Goal: Task Accomplishment & Management: Use online tool/utility

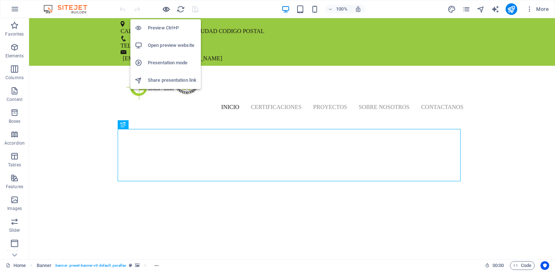
click at [166, 9] on icon "button" at bounding box center [166, 9] width 8 height 8
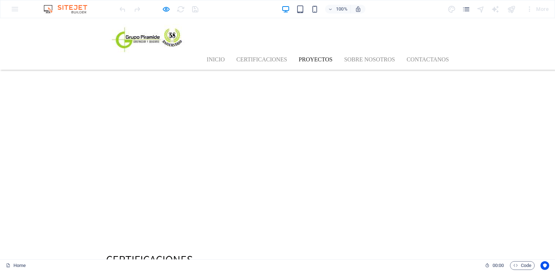
scroll to position [1328, 0]
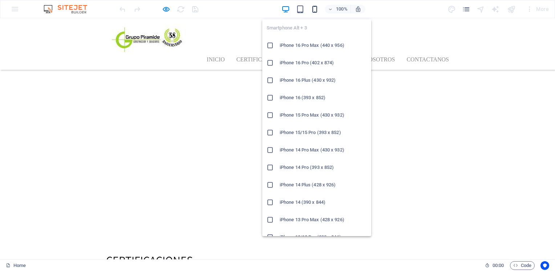
click at [276, 9] on icon "button" at bounding box center [315, 9] width 8 height 8
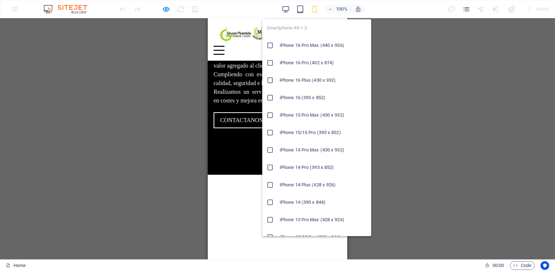
scroll to position [1318, 0]
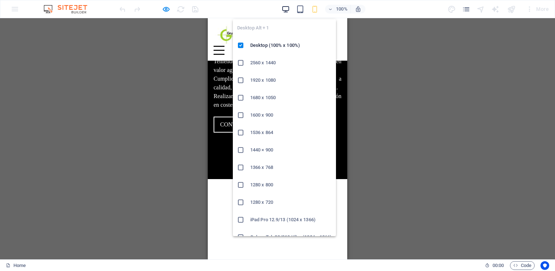
click at [276, 11] on icon "button" at bounding box center [286, 9] width 8 height 8
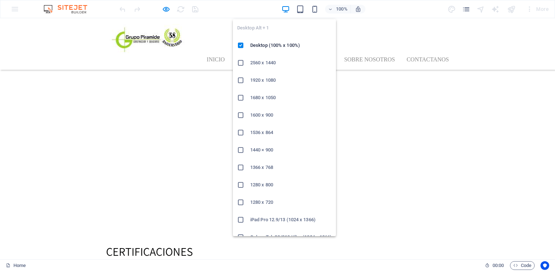
scroll to position [1328, 0]
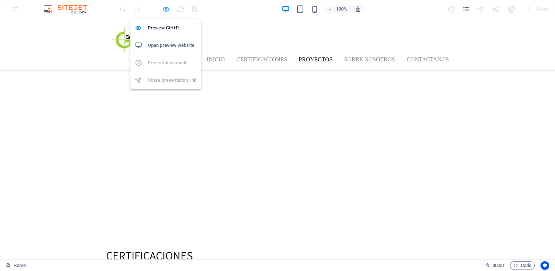
click at [164, 9] on icon "button" at bounding box center [166, 9] width 8 height 8
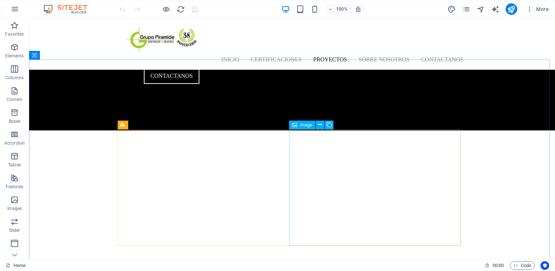
scroll to position [1145, 0]
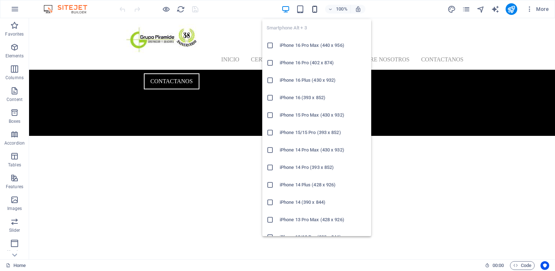
click at [276, 11] on icon "button" at bounding box center [315, 9] width 8 height 8
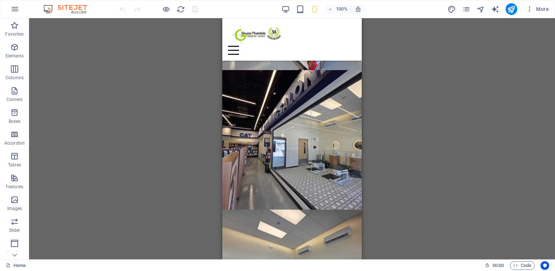
scroll to position [2240, 0]
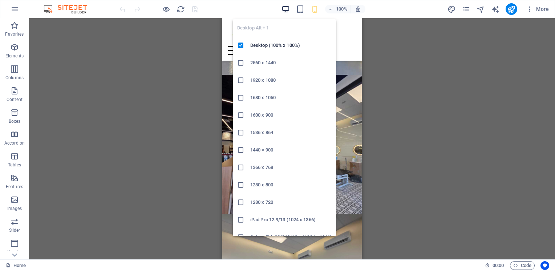
click at [276, 5] on icon "button" at bounding box center [286, 9] width 8 height 8
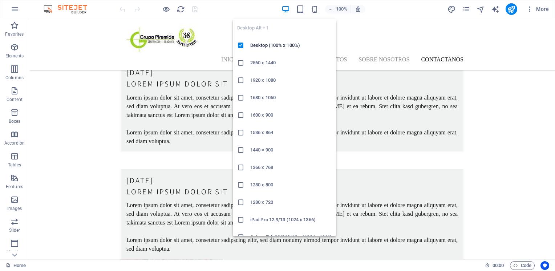
scroll to position [2249, 0]
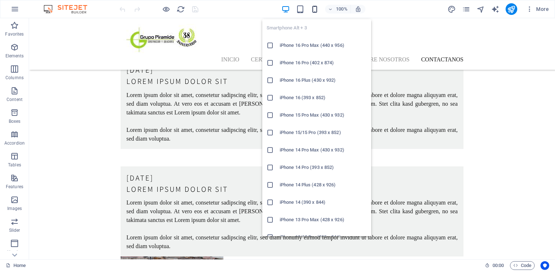
click at [276, 8] on icon "button" at bounding box center [315, 9] width 8 height 8
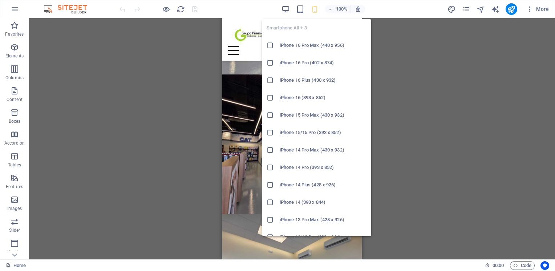
scroll to position [2240, 0]
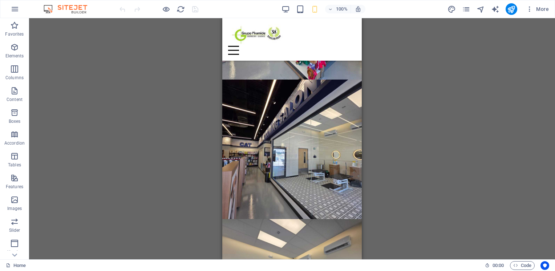
click at [176, 116] on div "Drag here to replace the existing content. Press “Ctrl” if you want to create a…" at bounding box center [292, 138] width 526 height 241
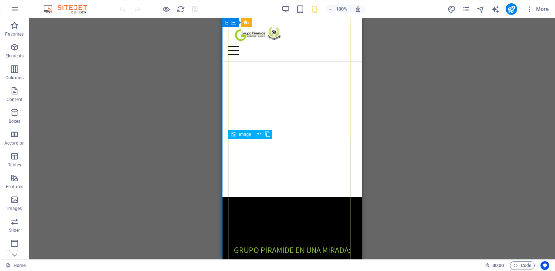
scroll to position [1048, 0]
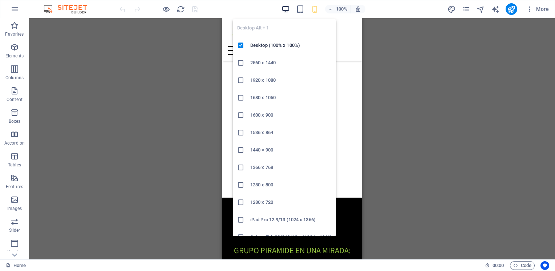
click at [276, 5] on icon "button" at bounding box center [286, 9] width 8 height 8
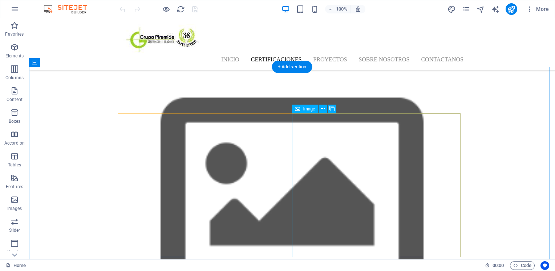
scroll to position [709, 0]
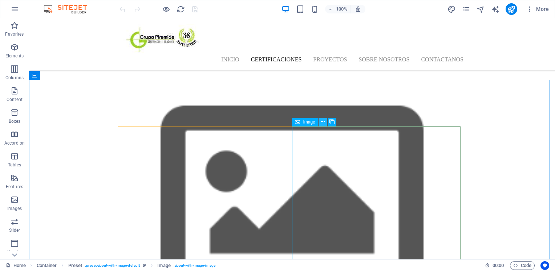
click at [276, 122] on icon at bounding box center [323, 122] width 4 height 8
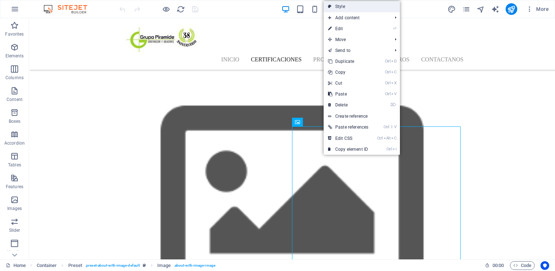
click at [276, 10] on link "Style" at bounding box center [362, 6] width 76 height 11
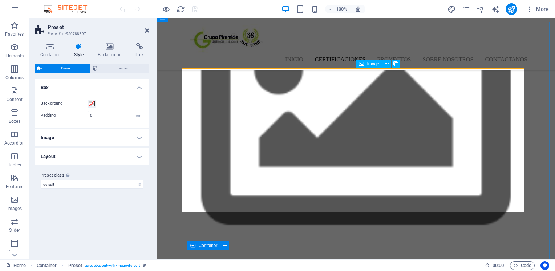
scroll to position [842, 0]
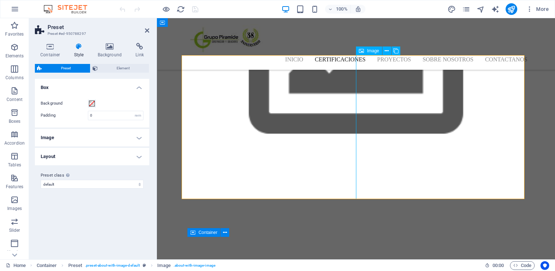
select select "%"
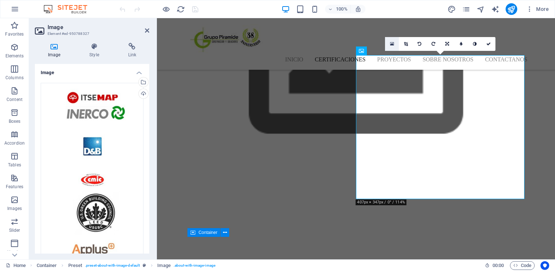
click at [276, 42] on link at bounding box center [392, 44] width 14 height 14
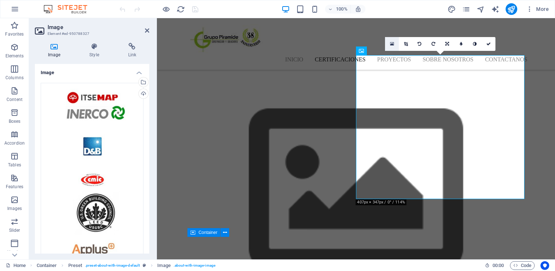
scroll to position [969, 0]
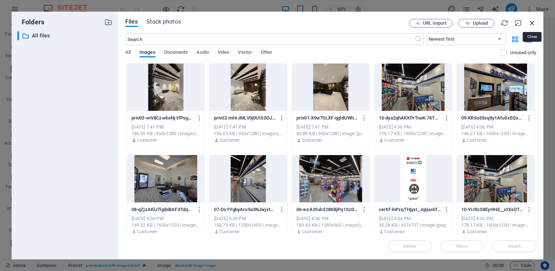
click at [276, 20] on icon "button" at bounding box center [532, 23] width 8 height 8
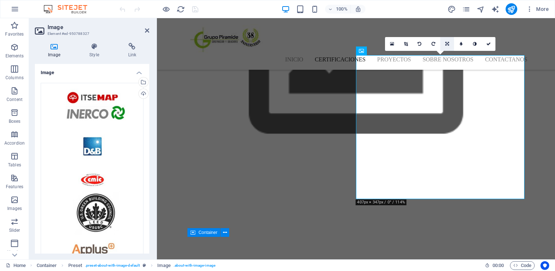
click at [276, 42] on icon at bounding box center [447, 44] width 4 height 4
click at [276, 42] on link at bounding box center [461, 44] width 14 height 14
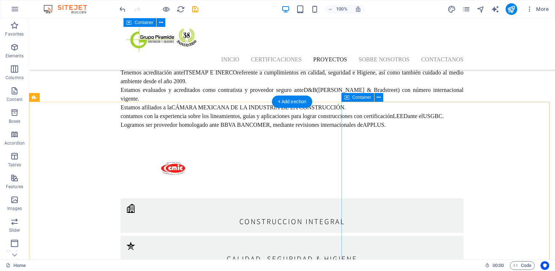
scroll to position [1602, 0]
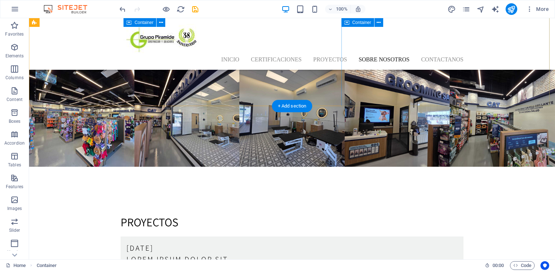
scroll to position [1894, 0]
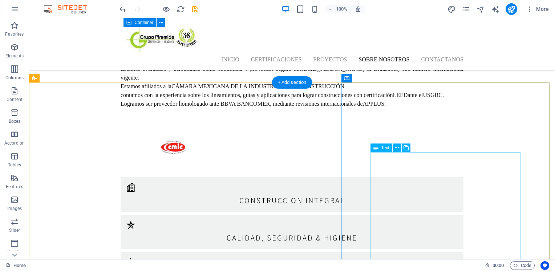
scroll to position [1623, 0]
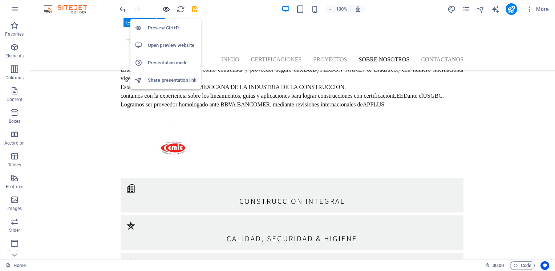
click at [165, 7] on icon "button" at bounding box center [166, 9] width 8 height 8
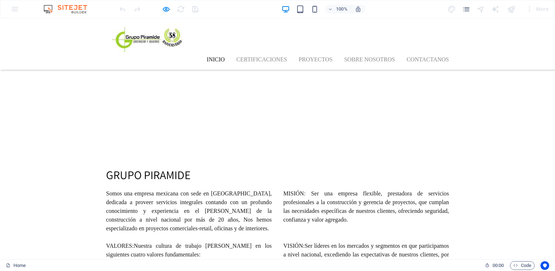
scroll to position [426, 0]
drag, startPoint x: 320, startPoint y: 9, endPoint x: 316, endPoint y: 8, distance: 3.7
click at [276, 8] on div "100%" at bounding box center [324, 9] width 84 height 12
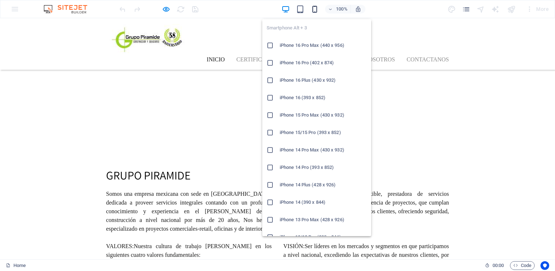
click at [276, 8] on icon "button" at bounding box center [315, 9] width 8 height 8
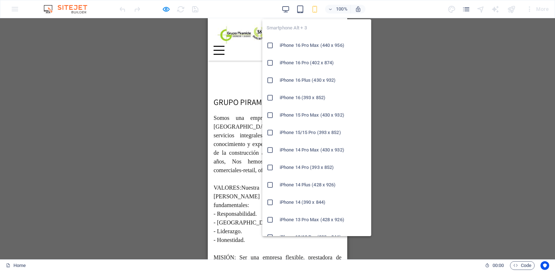
scroll to position [417, 0]
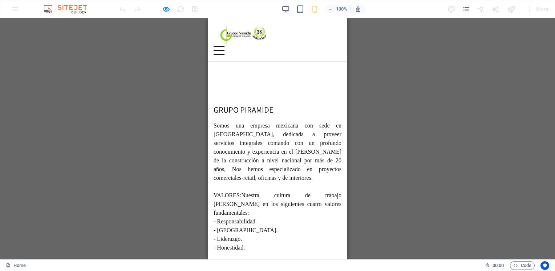
click at [276, 154] on div "Drag here to replace the existing content. Press “Ctrl” if you want to create a…" at bounding box center [277, 138] width 555 height 241
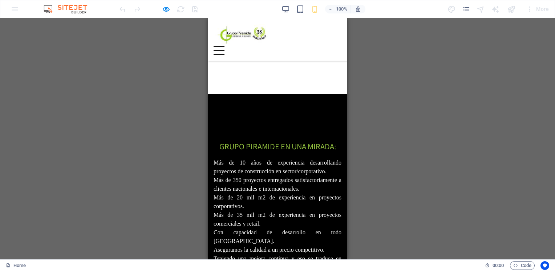
scroll to position [1116, 0]
